Goal: Task Accomplishment & Management: Manage account settings

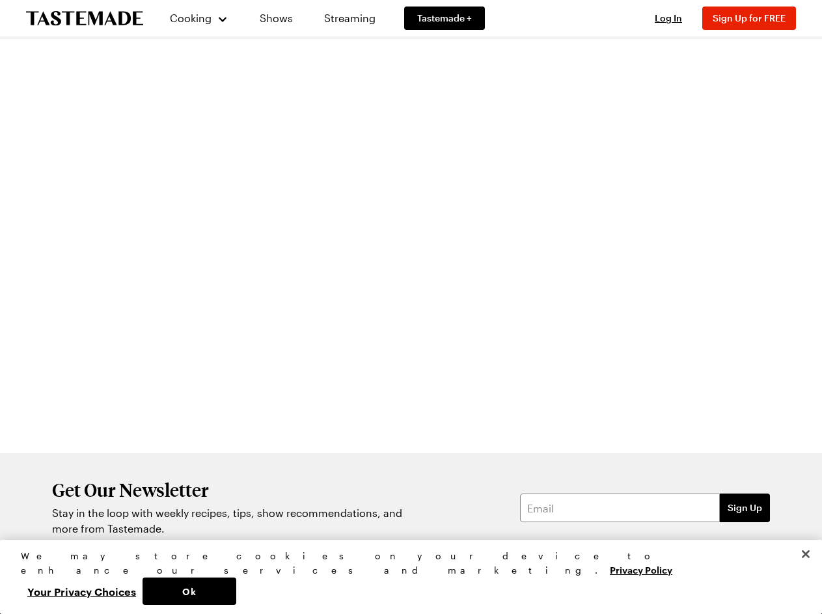
click at [411, 307] on div at bounding box center [526, 257] width 559 height 391
click at [193, 18] on span "Cooking" at bounding box center [191, 18] width 42 height 12
click at [674, 18] on span "Log In" at bounding box center [668, 17] width 27 height 11
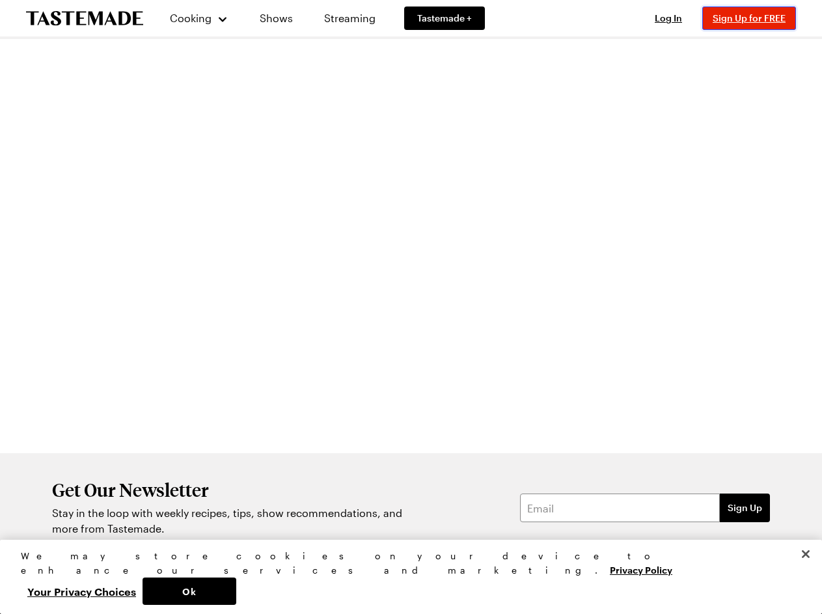
click at [755, 18] on span "Sign Up for FREE" at bounding box center [749, 17] width 73 height 11
click at [236, 591] on button "Ok" at bounding box center [190, 590] width 94 height 27
click at [143, 591] on button "Your Privacy Choices" at bounding box center [82, 590] width 122 height 27
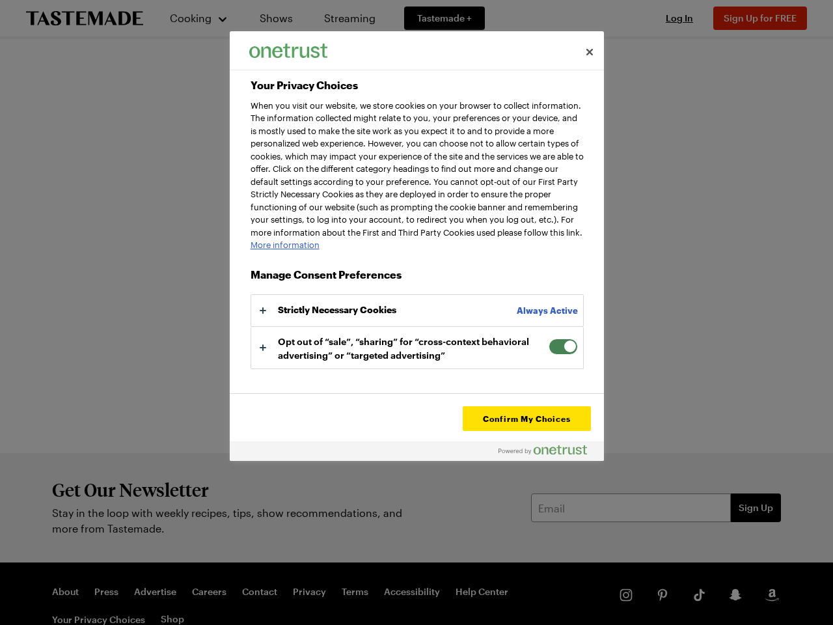
click at [806, 583] on div at bounding box center [416, 312] width 833 height 625
